Goal: Find specific page/section: Find specific page/section

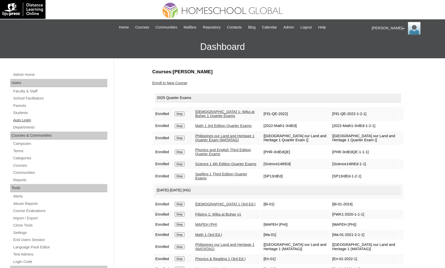
scroll to position [38, 0]
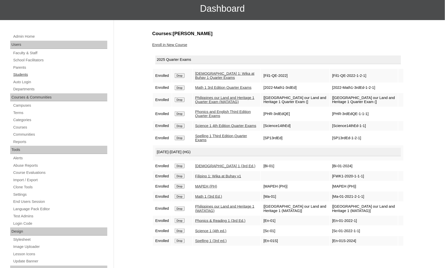
click at [25, 74] on link "Students" at bounding box center [60, 74] width 95 height 6
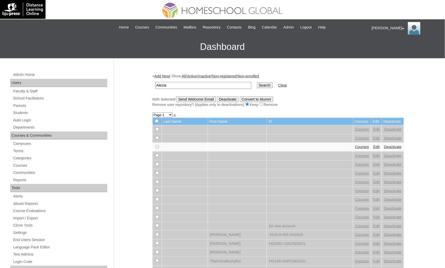
type input "Alezia"
click at [257, 82] on input "Search" at bounding box center [265, 85] width 16 height 6
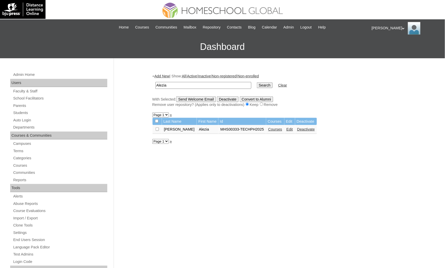
click at [268, 129] on link "Courses" at bounding box center [275, 129] width 14 height 4
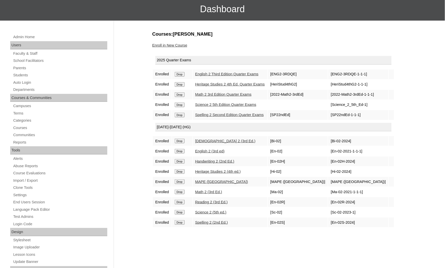
scroll to position [38, 0]
